Goal: Task Accomplishment & Management: Manage account settings

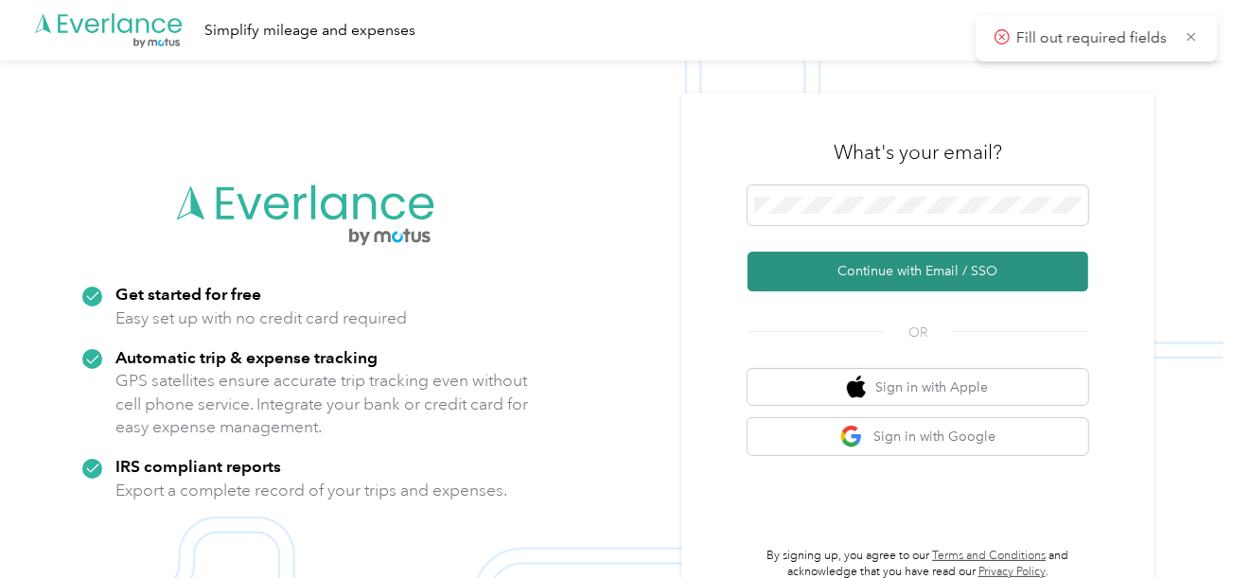
drag, startPoint x: 849, startPoint y: 261, endPoint x: 225, endPoint y: 8, distance: 673.3
click at [847, 260] on button "Continue with Email / SSO" at bounding box center [918, 272] width 341 height 40
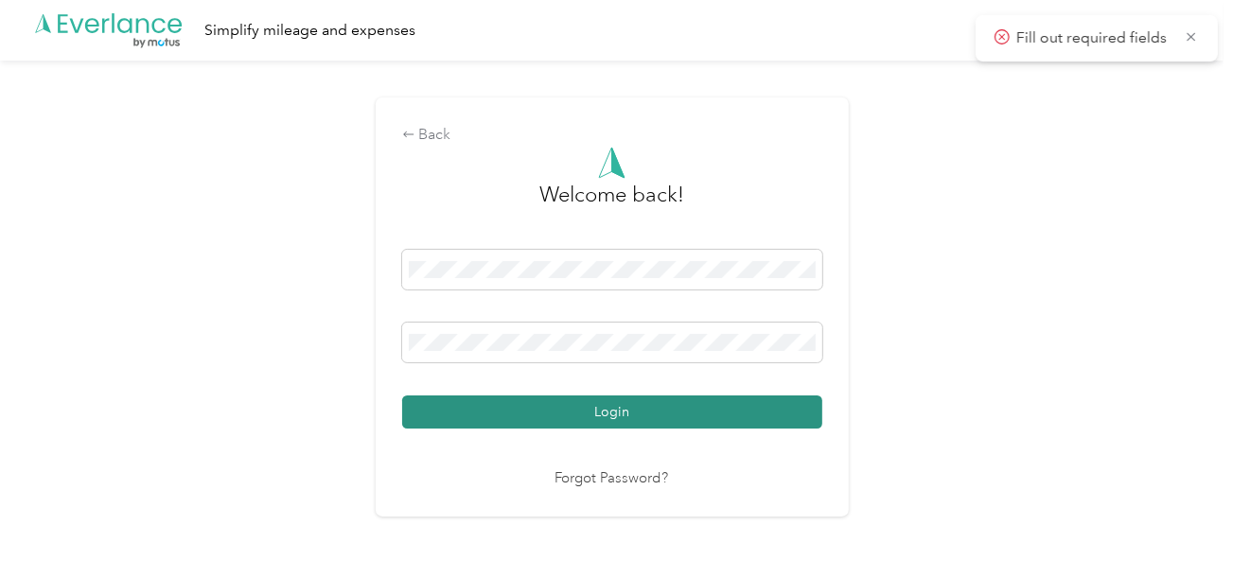
drag, startPoint x: 724, startPoint y: 378, endPoint x: 734, endPoint y: 397, distance: 21.2
click at [730, 385] on div "Login" at bounding box center [612, 339] width 420 height 179
click at [734, 397] on button "Login" at bounding box center [612, 412] width 420 height 33
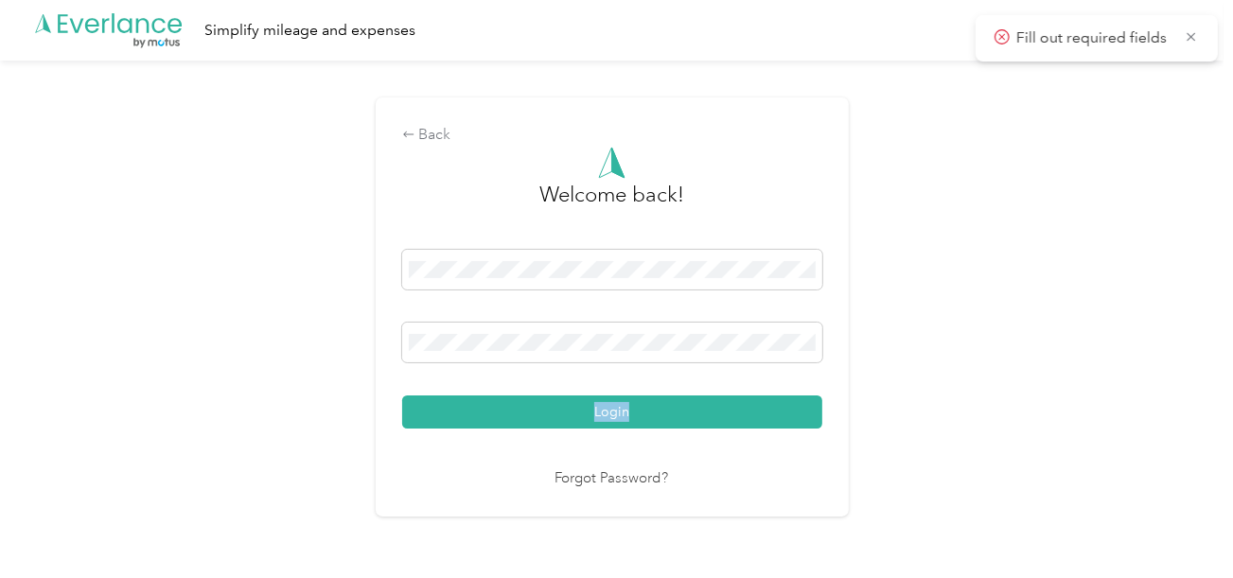
click at [906, 380] on div "Back Welcome back! Login Forgot Password?" at bounding box center [612, 315] width 1224 height 509
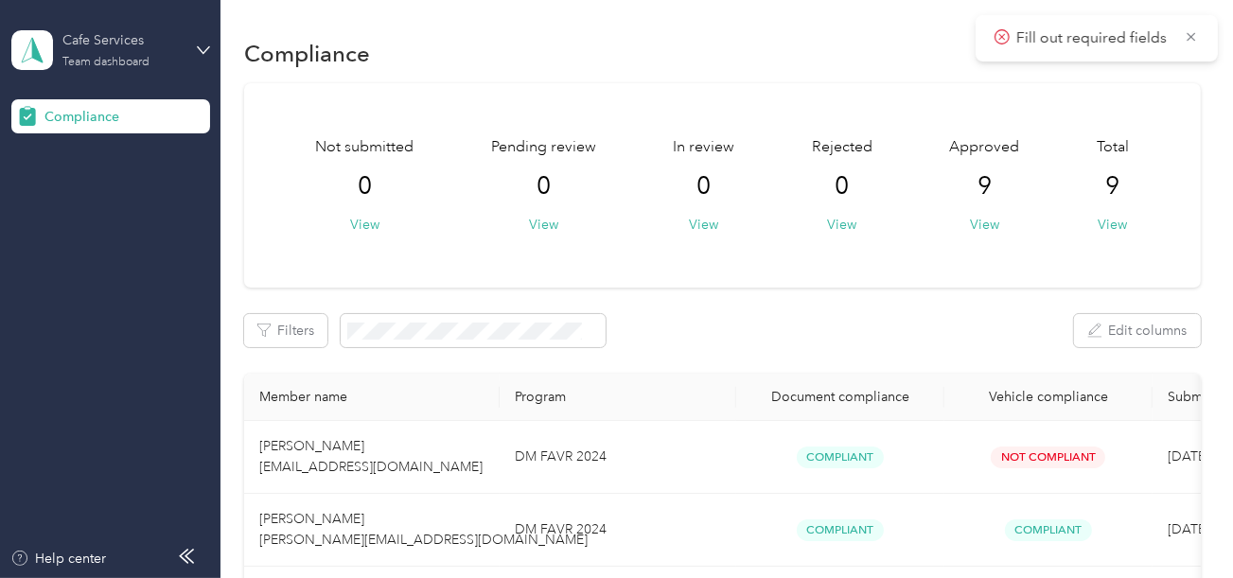
click at [155, 66] on div "Cafe Services Team dashboard" at bounding box center [121, 49] width 118 height 38
click at [94, 195] on div "Log out" at bounding box center [63, 198] width 73 height 20
